Goal: Information Seeking & Learning: Learn about a topic

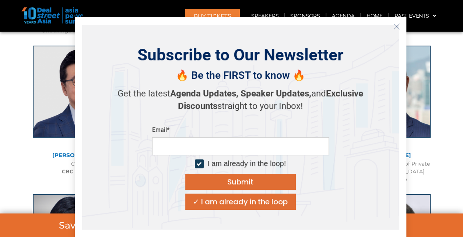
scroll to position [1288, 0]
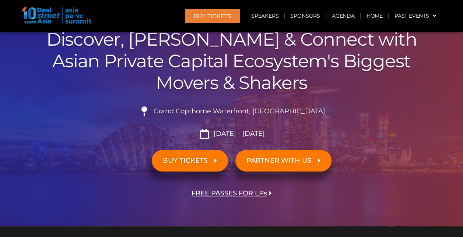
scroll to position [110, 0]
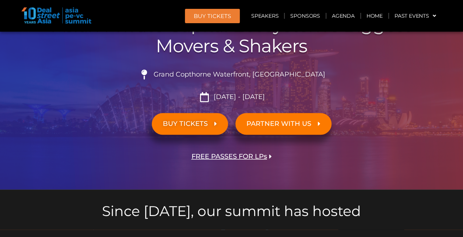
click at [248, 153] on span "FREE PASSES FOR LPs" at bounding box center [228, 156] width 75 height 7
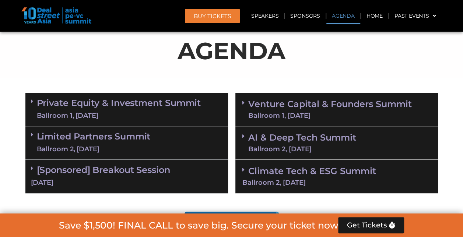
scroll to position [375, 0]
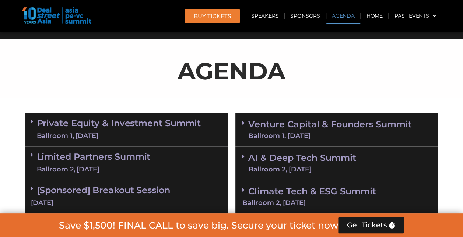
click at [101, 124] on link "Private Equity & Investment Summit Ballroom 1, [DATE]" at bounding box center [119, 130] width 164 height 22
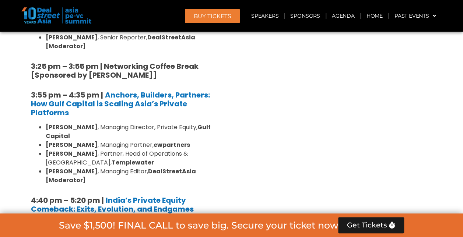
scroll to position [1479, 0]
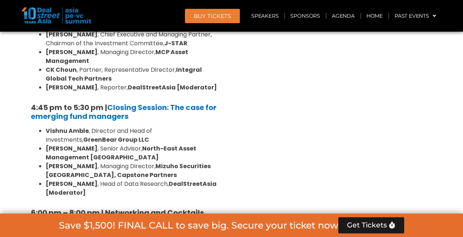
scroll to position [2325, 0]
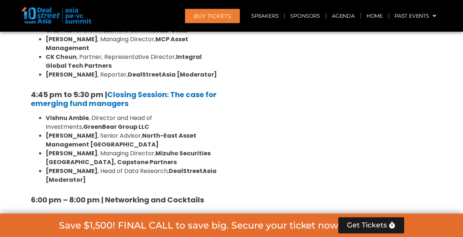
click at [34, 234] on div "[DATE]" at bounding box center [126, 238] width 191 height 9
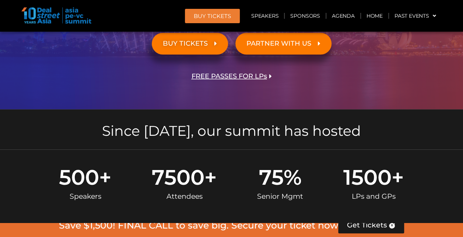
scroll to position [411, 0]
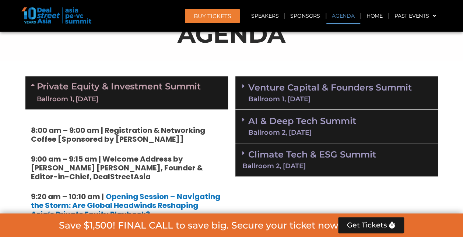
click at [322, 104] on div "Venture Capital & Founders​ Summit Ballroom 1, [DATE]" at bounding box center [336, 92] width 202 height 33
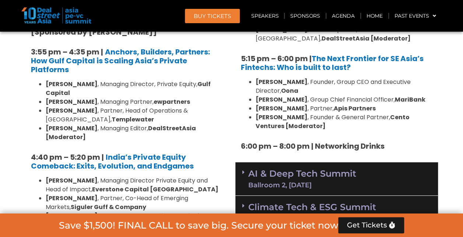
scroll to position [1368, 0]
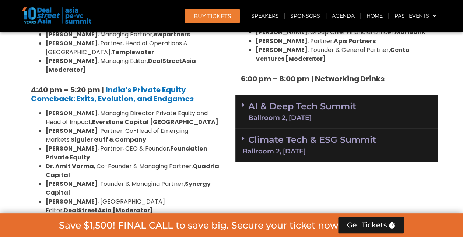
click at [342, 102] on link "AI & Deep Tech Summit Ballroom 2, [DATE]" at bounding box center [302, 111] width 108 height 19
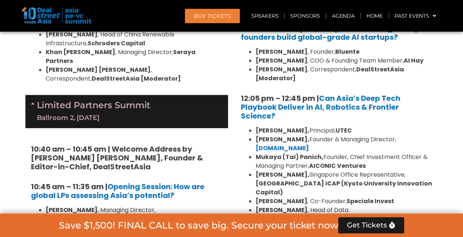
scroll to position [1626, 0]
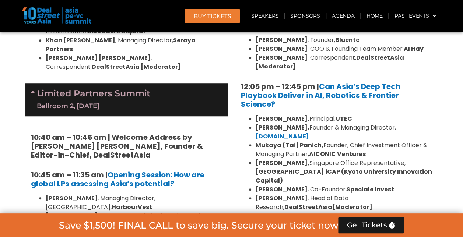
click at [362, 223] on link "Climate Tech & ESG Summit Ballroom 2, [DATE]" at bounding box center [336, 233] width 188 height 20
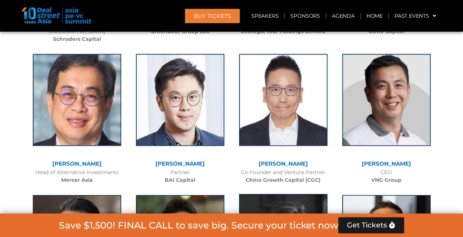
scroll to position [5049, 0]
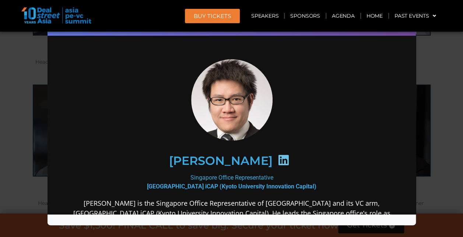
scroll to position [0, 0]
click at [446, 155] on div "Speaker Profile ×" at bounding box center [231, 118] width 463 height 237
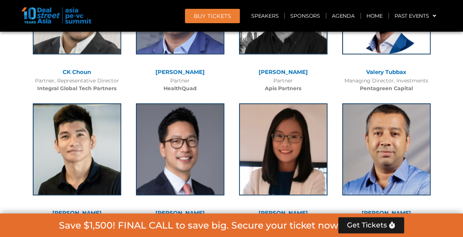
scroll to position [6705, 0]
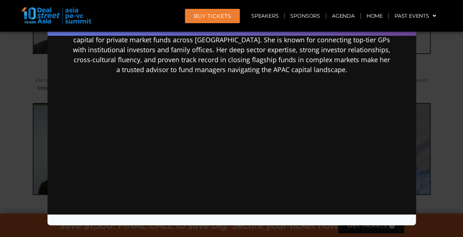
scroll to position [210, 0]
click at [428, 159] on div "Speaker Profile ×" at bounding box center [231, 118] width 463 height 237
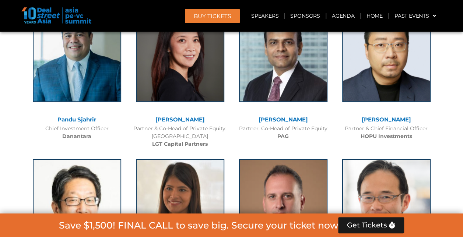
scroll to position [2914, 0]
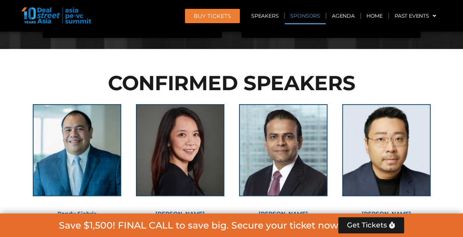
click at [299, 18] on link "Sponsors" at bounding box center [304, 15] width 40 height 17
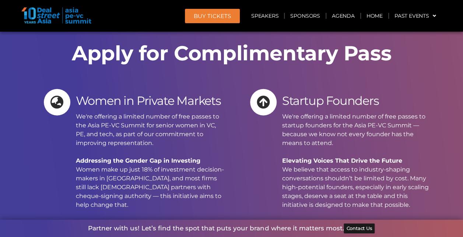
scroll to position [9179, 0]
